Goal: Find specific page/section: Find specific page/section

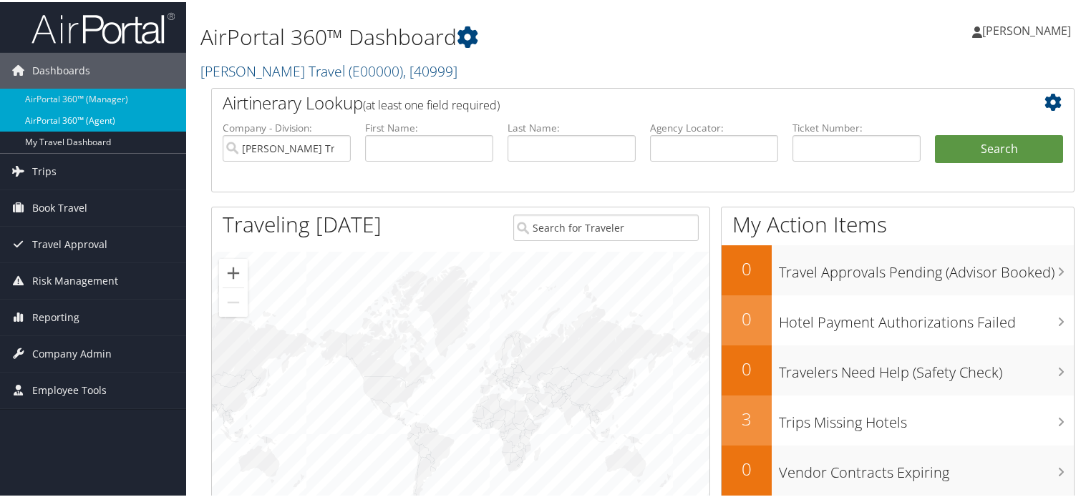
click at [73, 130] on link "AirPortal 360™ (Agent)" at bounding box center [93, 118] width 186 height 21
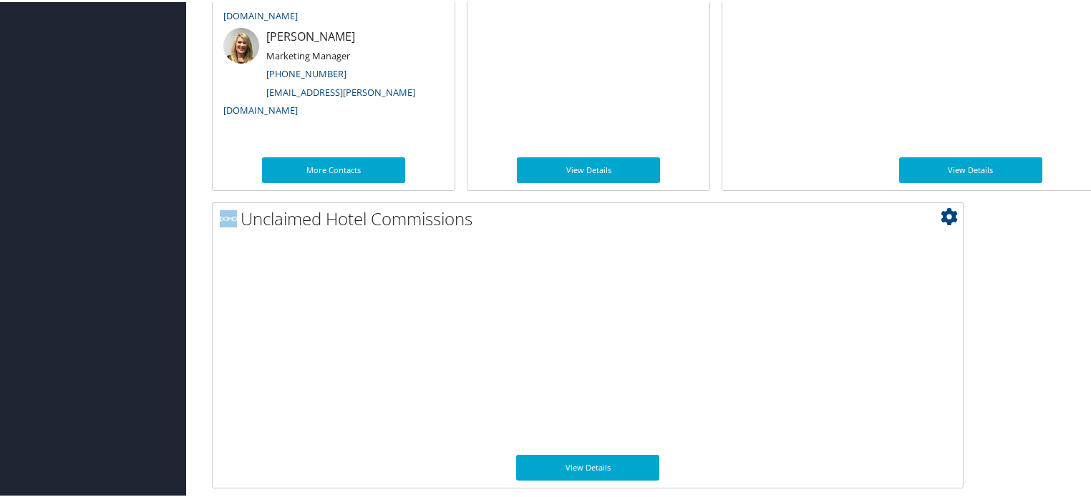
scroll to position [1081, 0]
click at [516, 462] on link "View Details" at bounding box center [587, 466] width 143 height 26
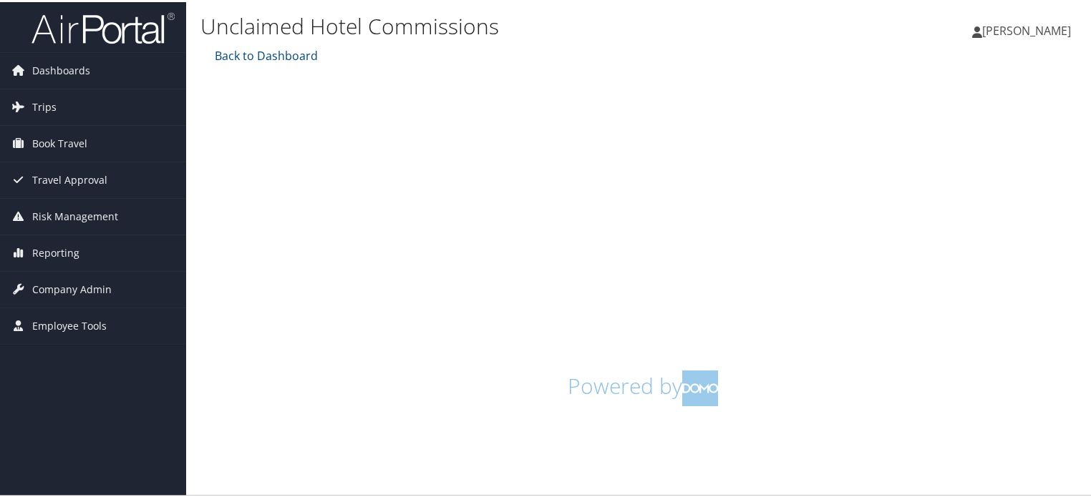
scroll to position [14, 0]
